Goal: Transaction & Acquisition: Subscribe to service/newsletter

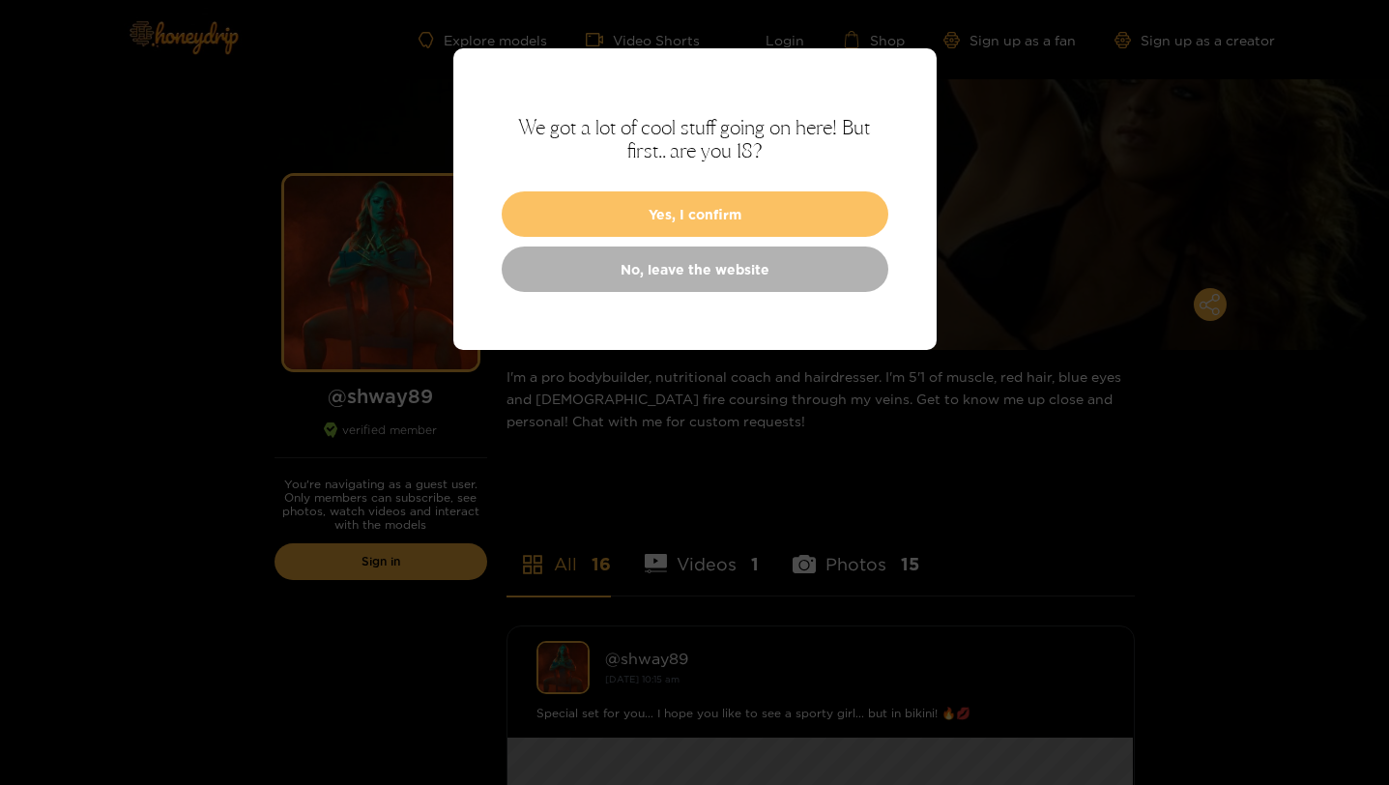
click at [728, 206] on button "Yes, I confirm" at bounding box center [695, 213] width 387 height 45
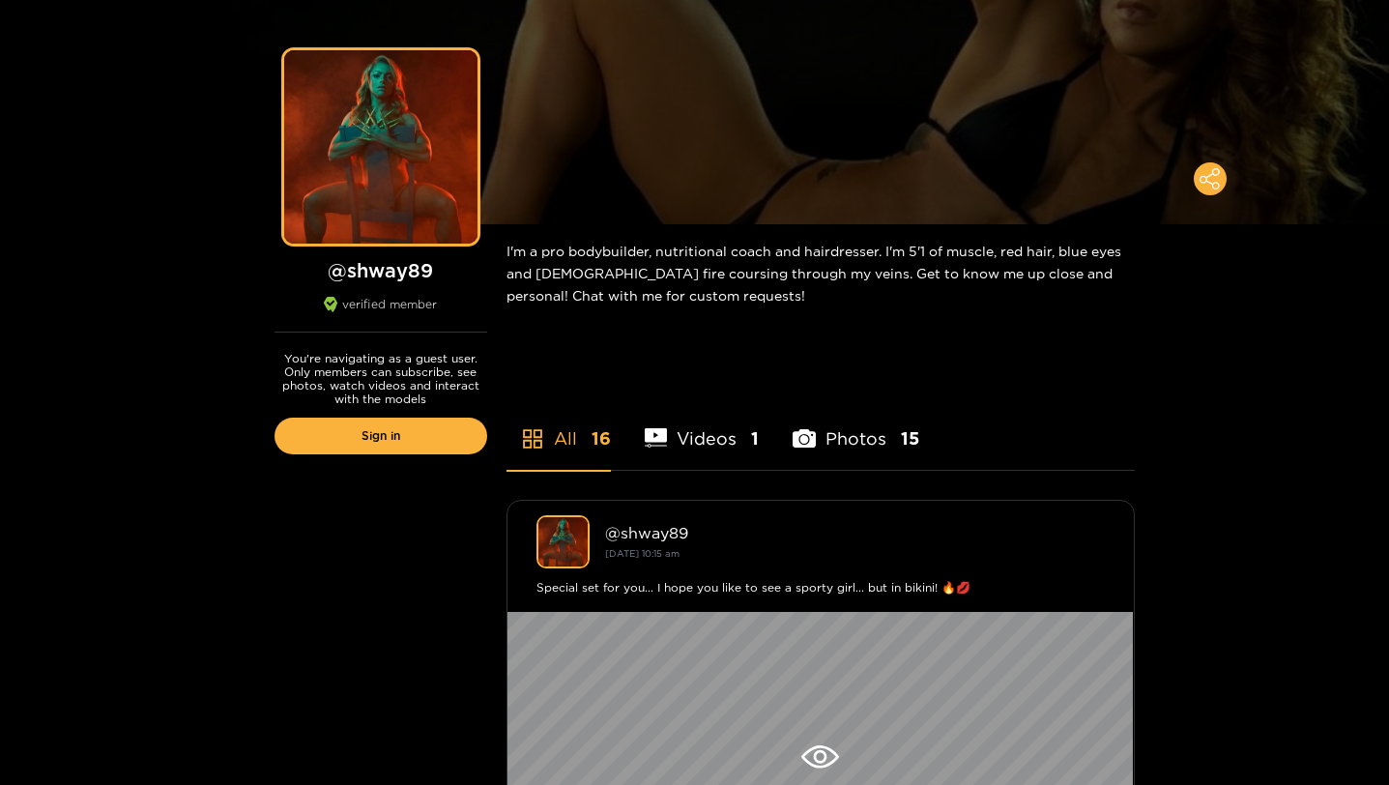
scroll to position [156, 0]
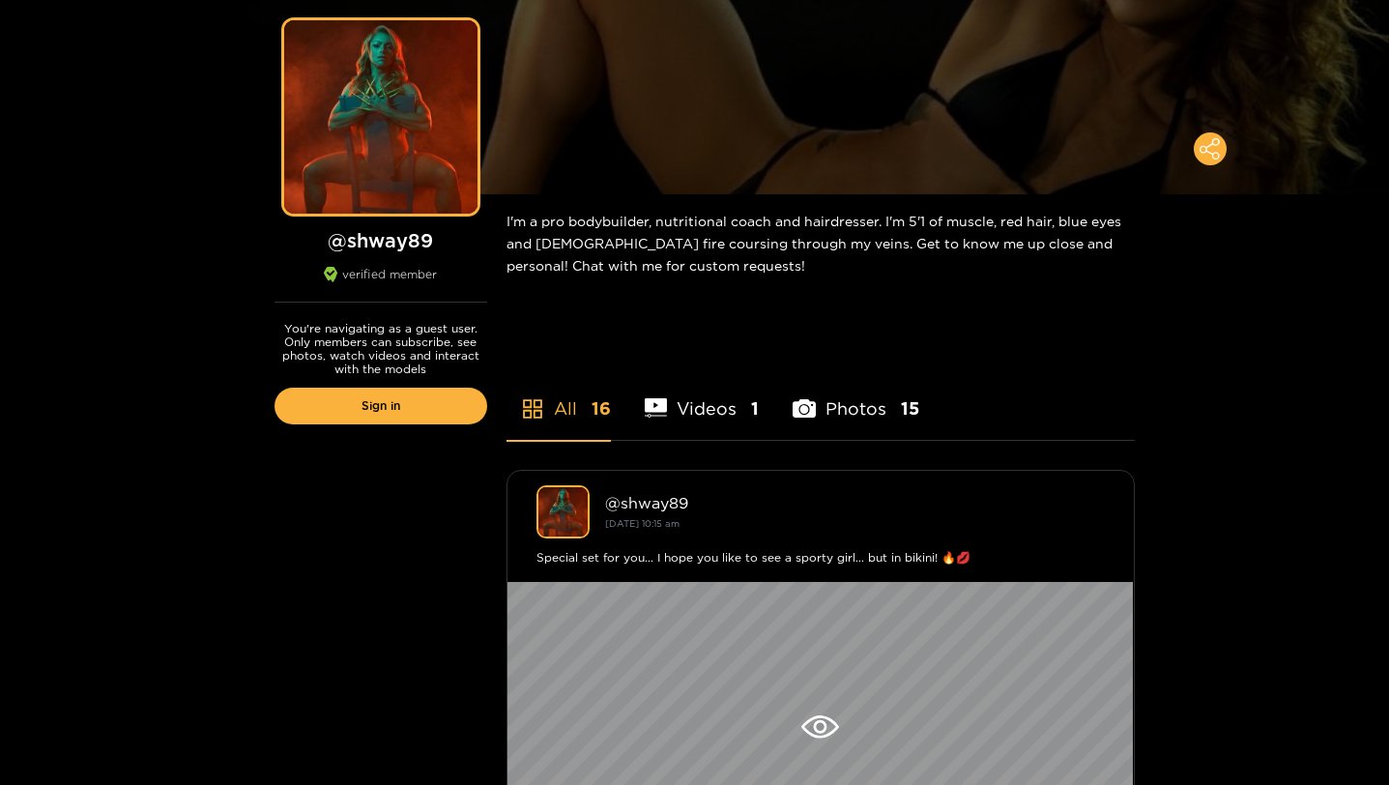
click at [735, 419] on li "Videos 1" at bounding box center [702, 396] width 115 height 87
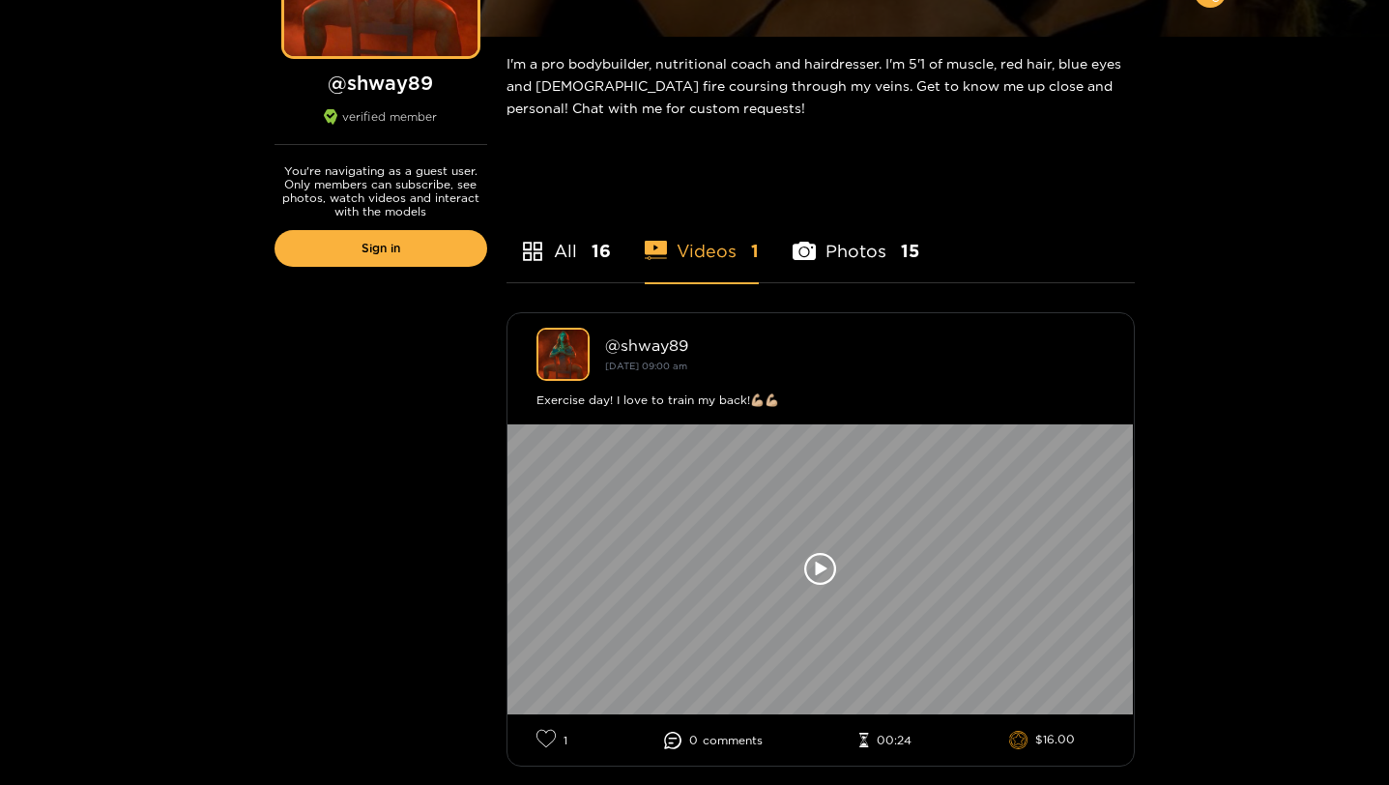
scroll to position [336, 0]
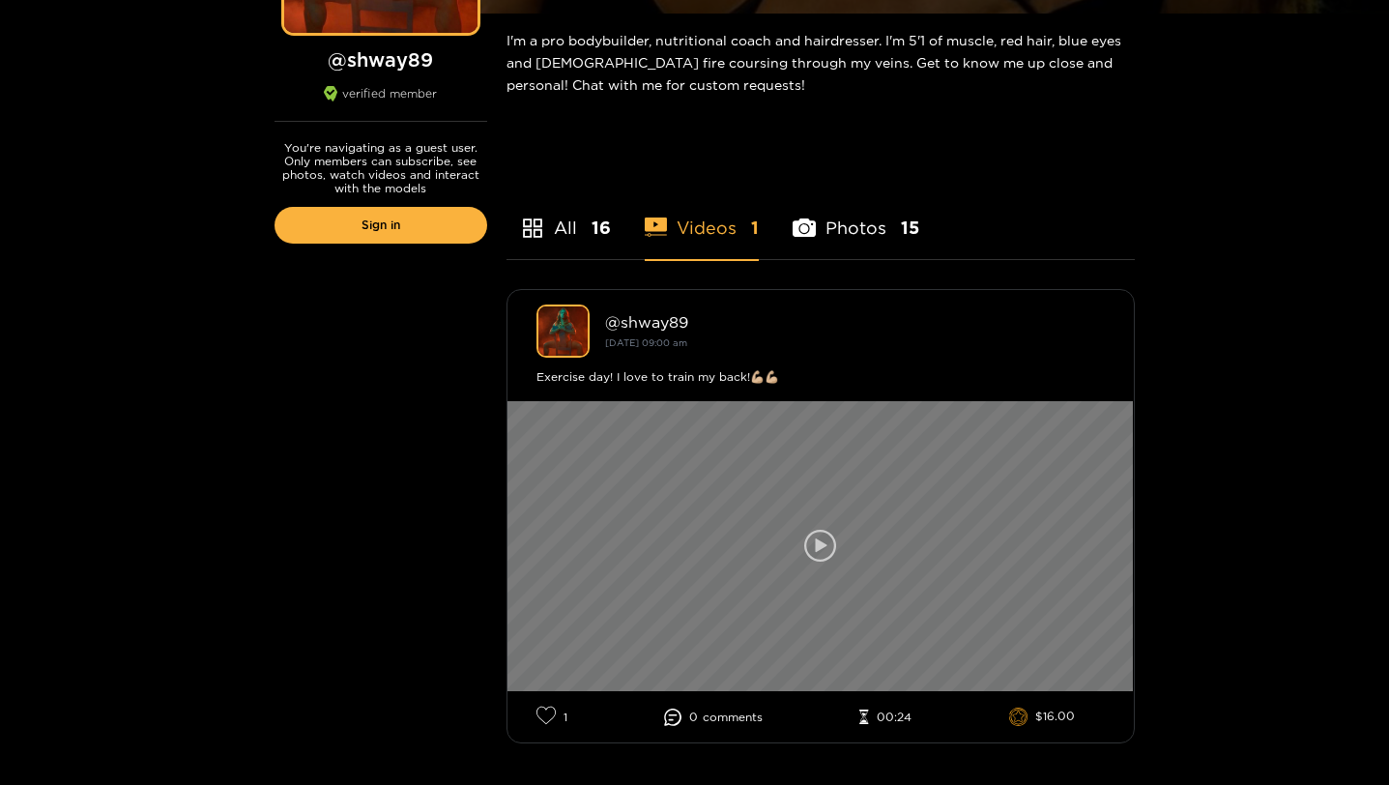
click at [810, 532] on icon at bounding box center [820, 546] width 33 height 33
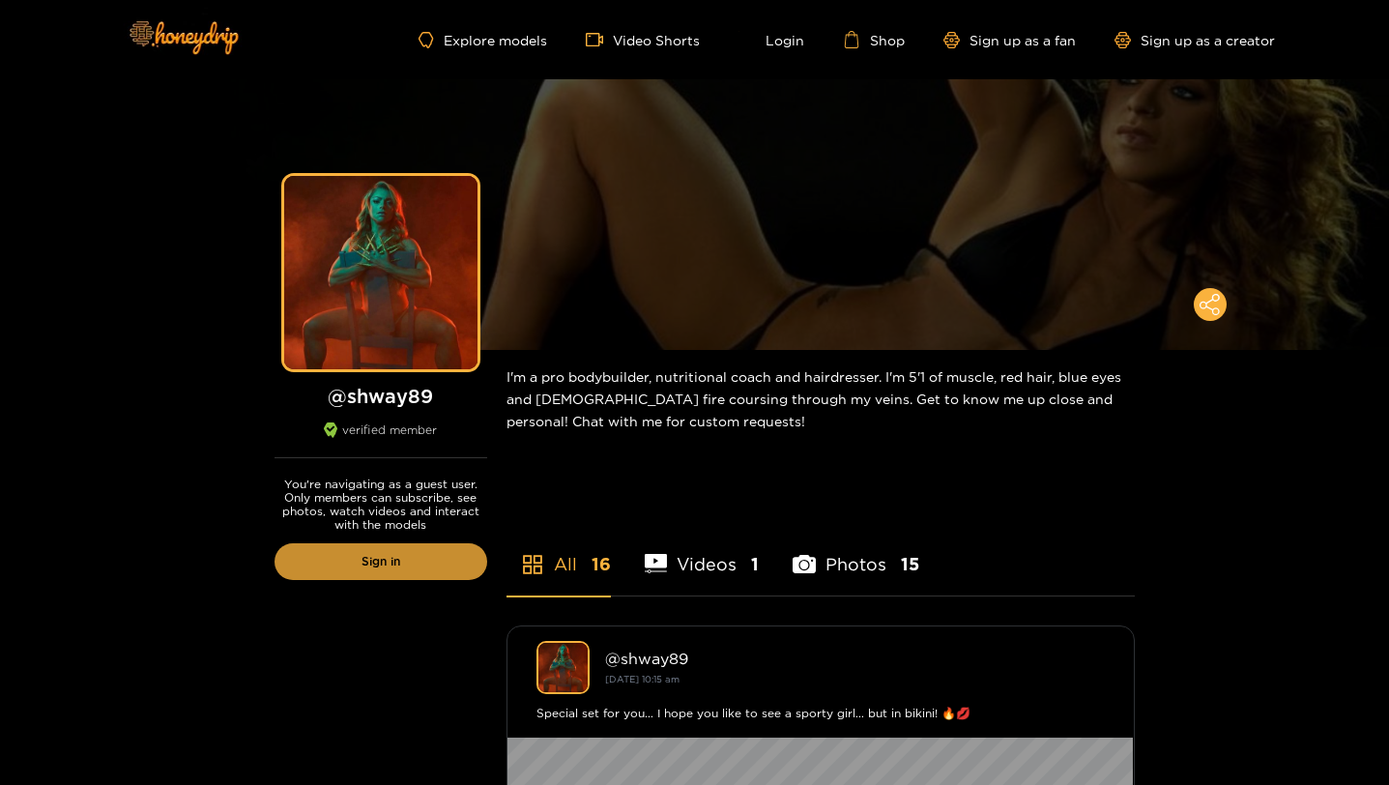
click at [422, 565] on link "Sign in" at bounding box center [380, 561] width 213 height 37
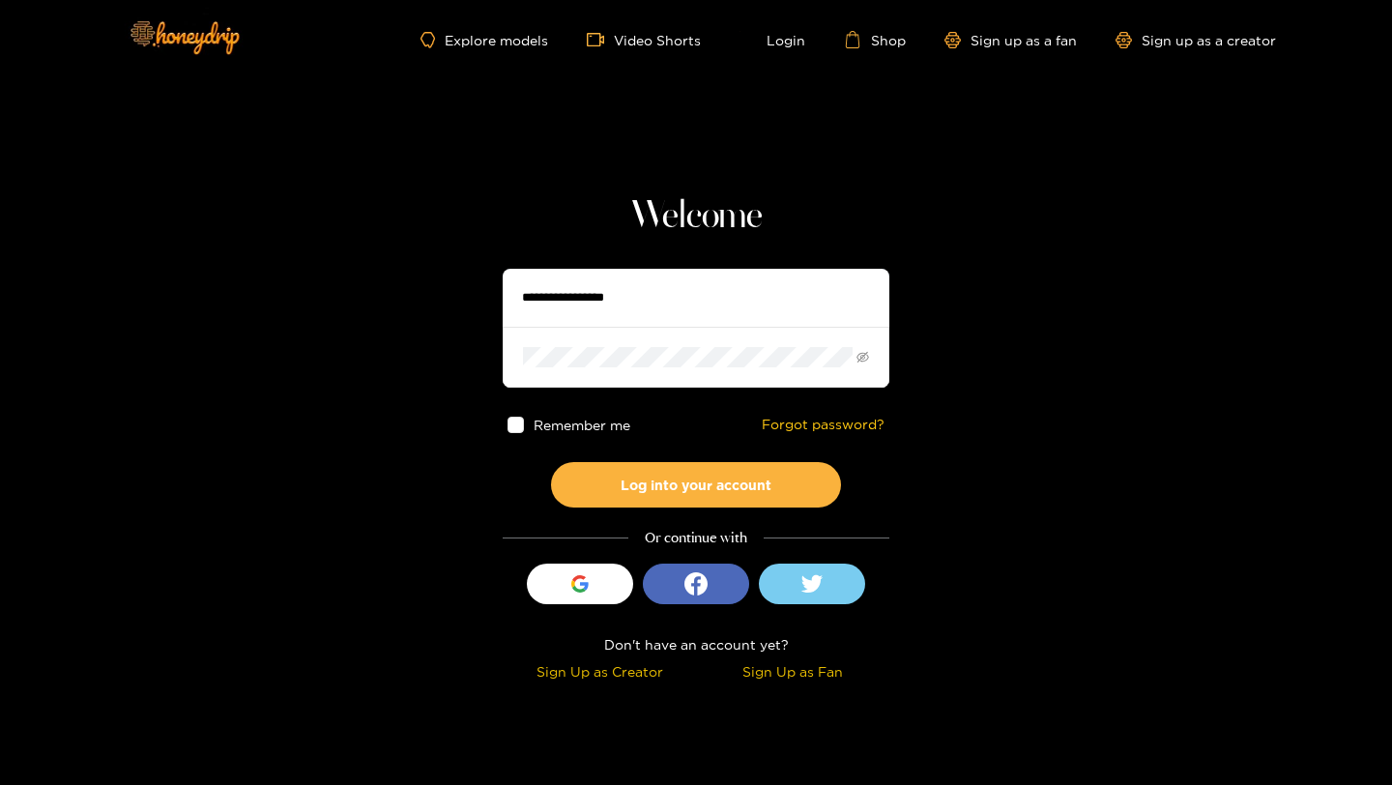
click at [640, 310] on input "text" at bounding box center [696, 298] width 387 height 58
click at [339, 417] on section "Welcome Remember me Forgot password? Log into your account Or continue with Sig…" at bounding box center [696, 343] width 1392 height 687
click at [775, 672] on div "Sign Up as Fan" at bounding box center [793, 671] width 184 height 22
